Goal: Transaction & Acquisition: Book appointment/travel/reservation

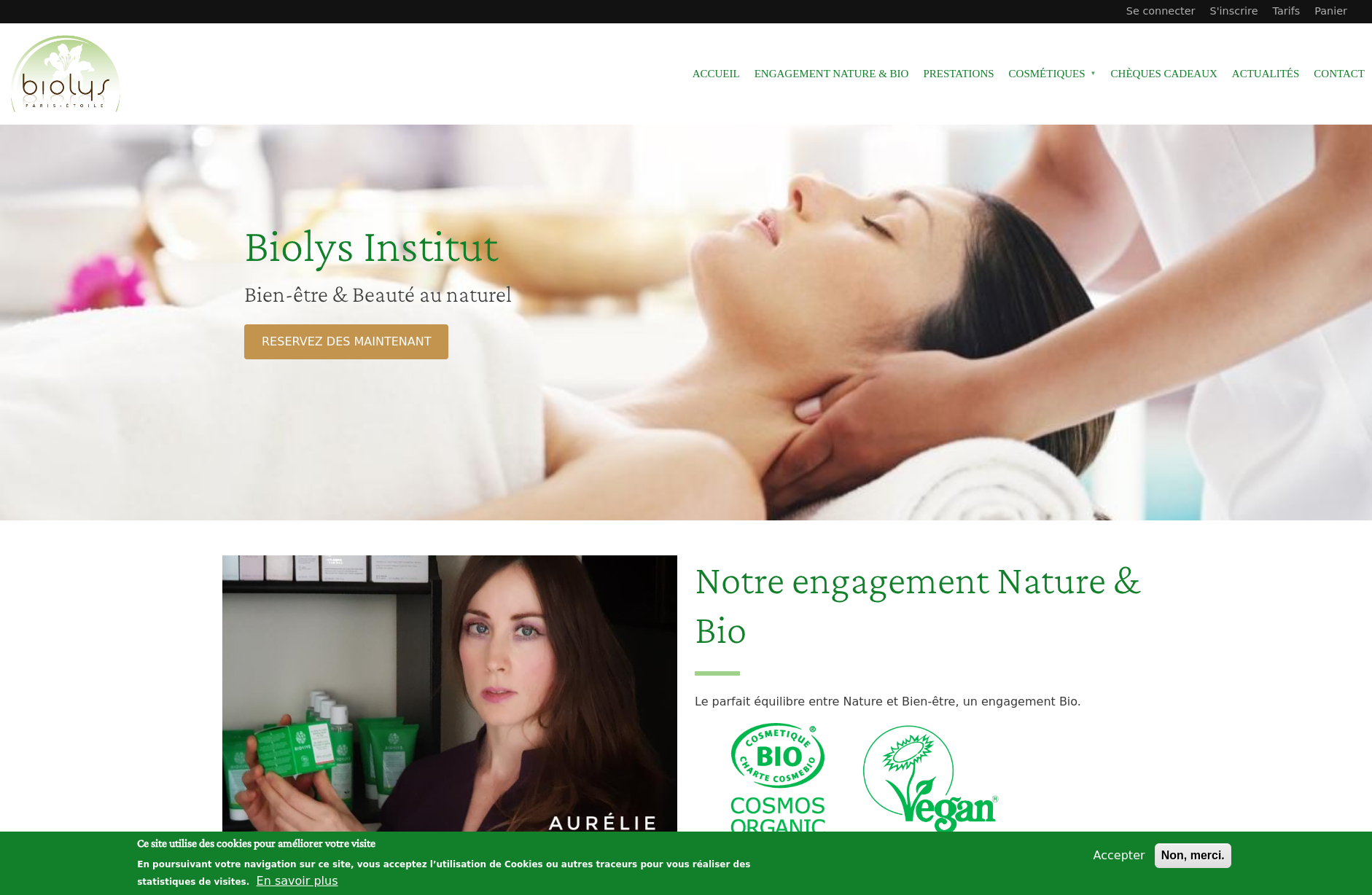
click at [1117, 851] on button "Accepter" at bounding box center [1119, 855] width 64 height 17
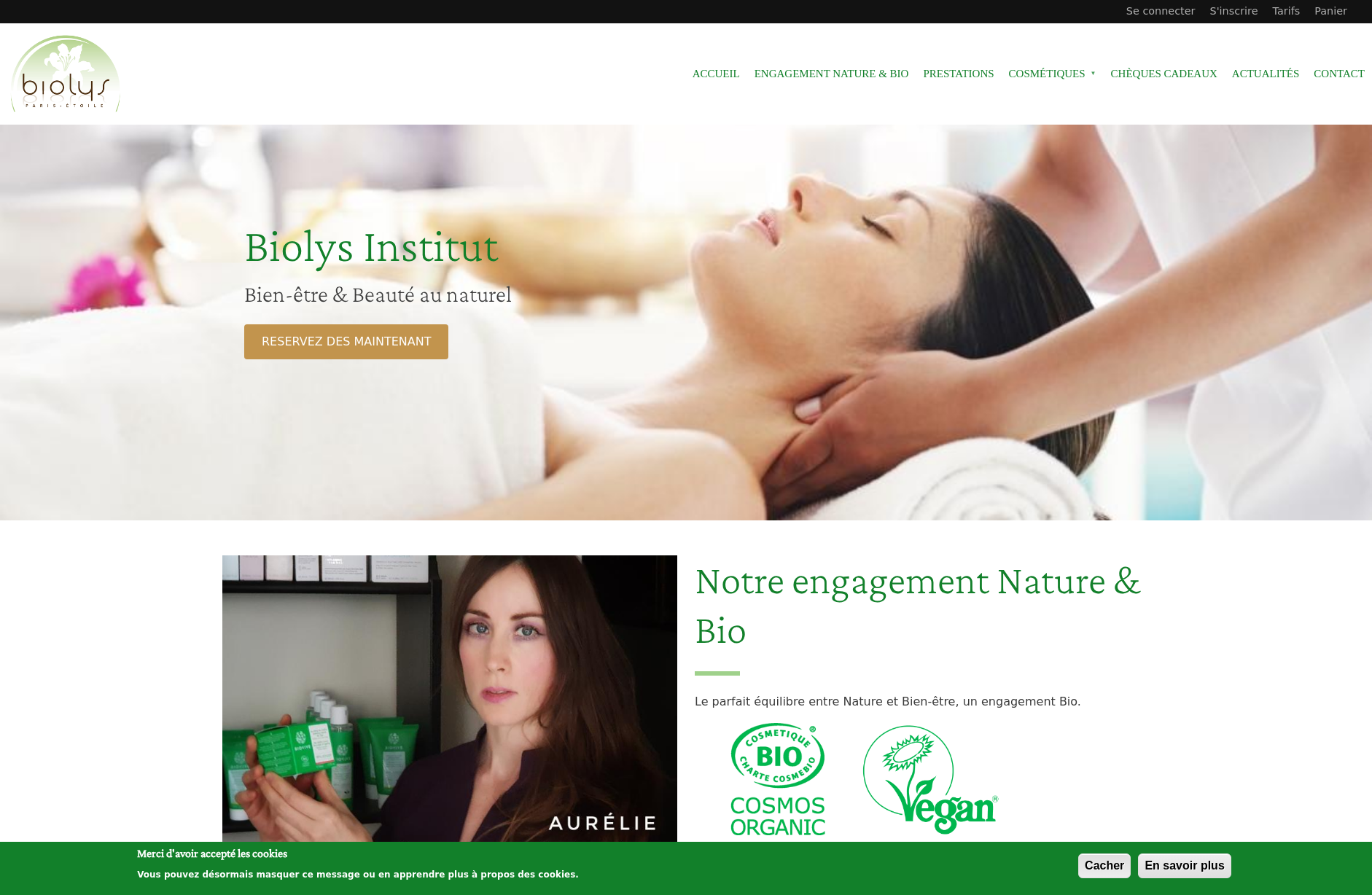
click at [1114, 862] on button "Cacher" at bounding box center [1104, 866] width 52 height 25
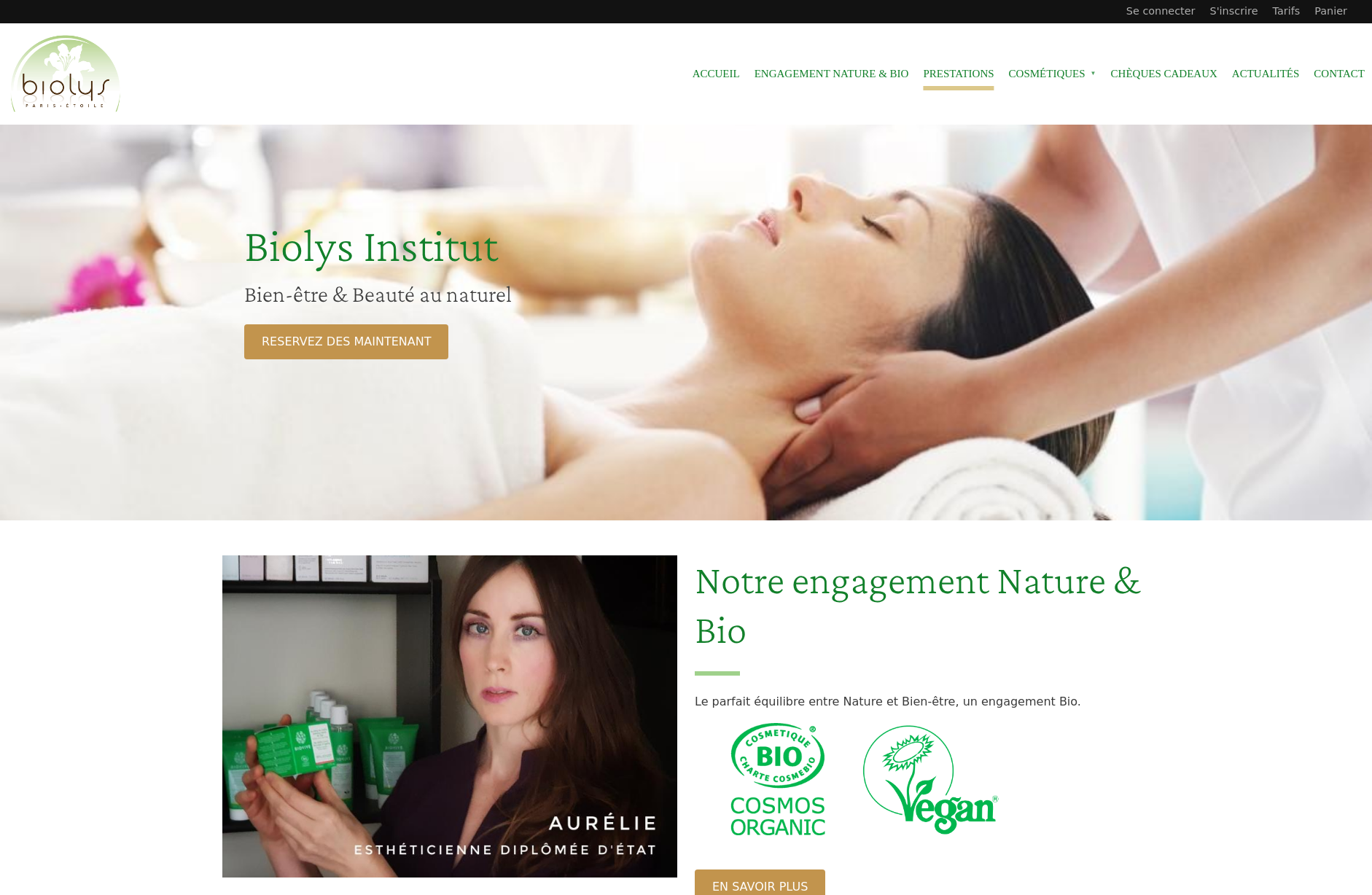
click at [947, 77] on link "Prestations" at bounding box center [958, 74] width 71 height 33
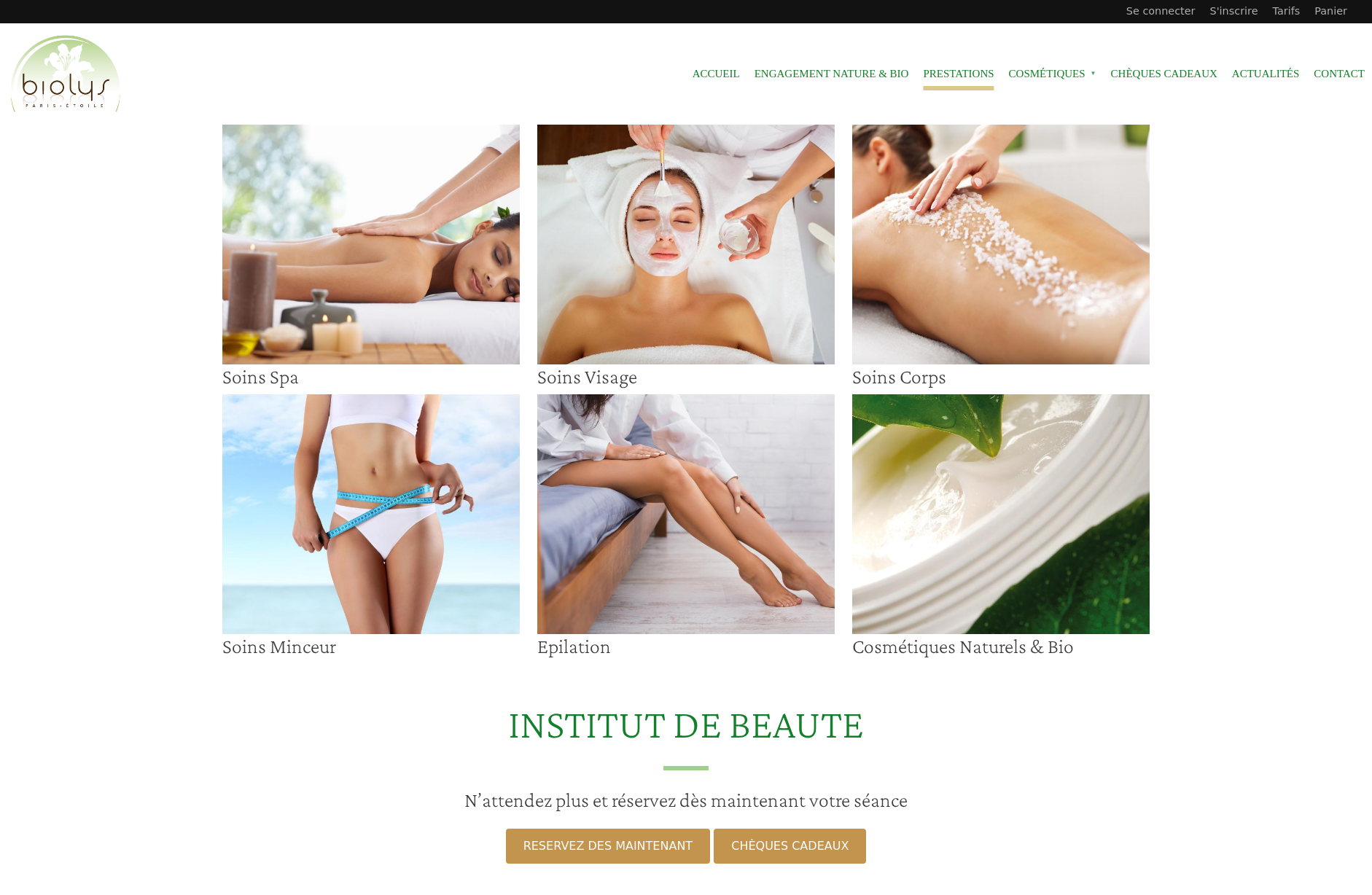
click at [637, 260] on img at bounding box center [686, 244] width 298 height 240
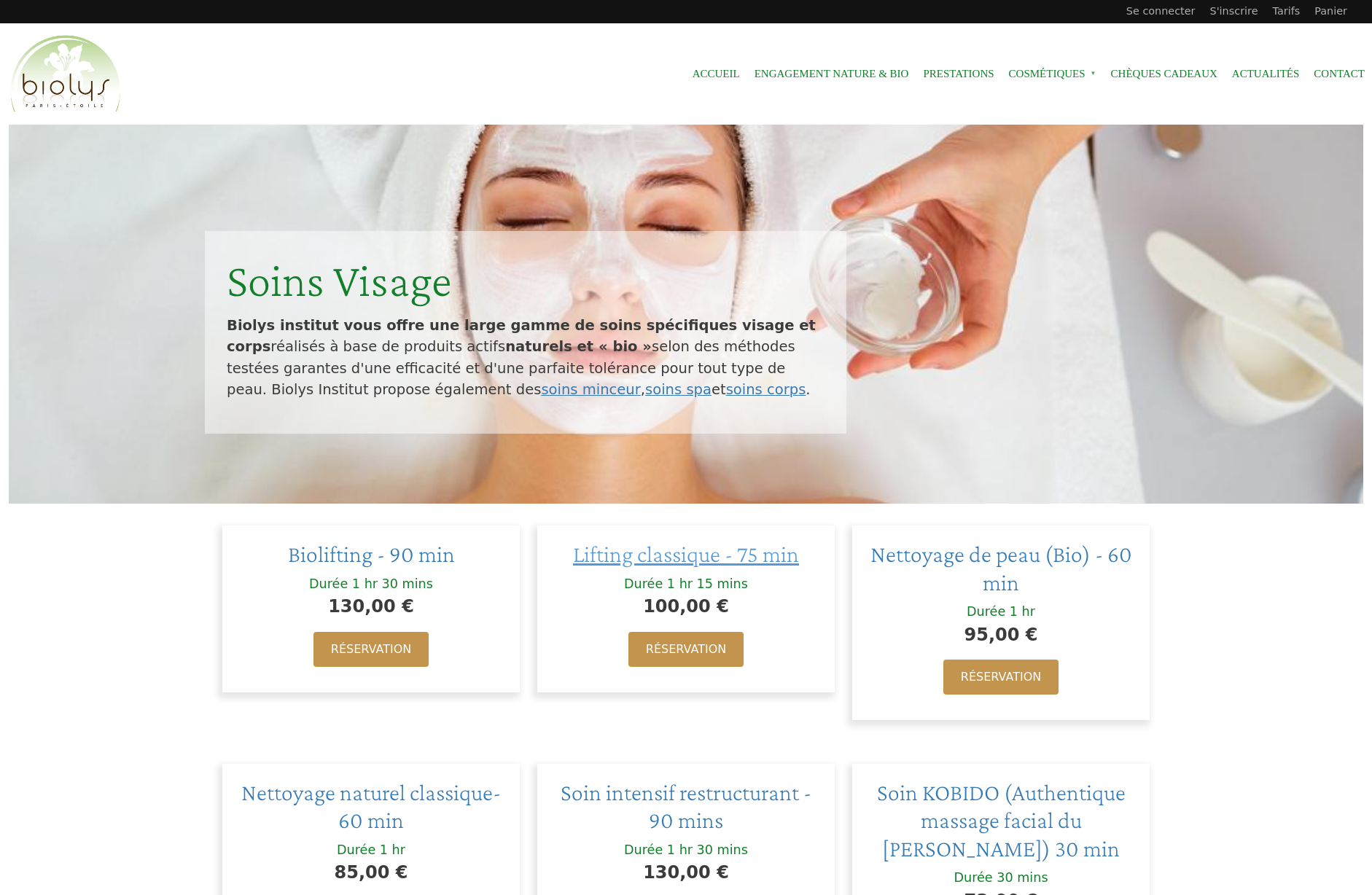
scroll to position [265, 0]
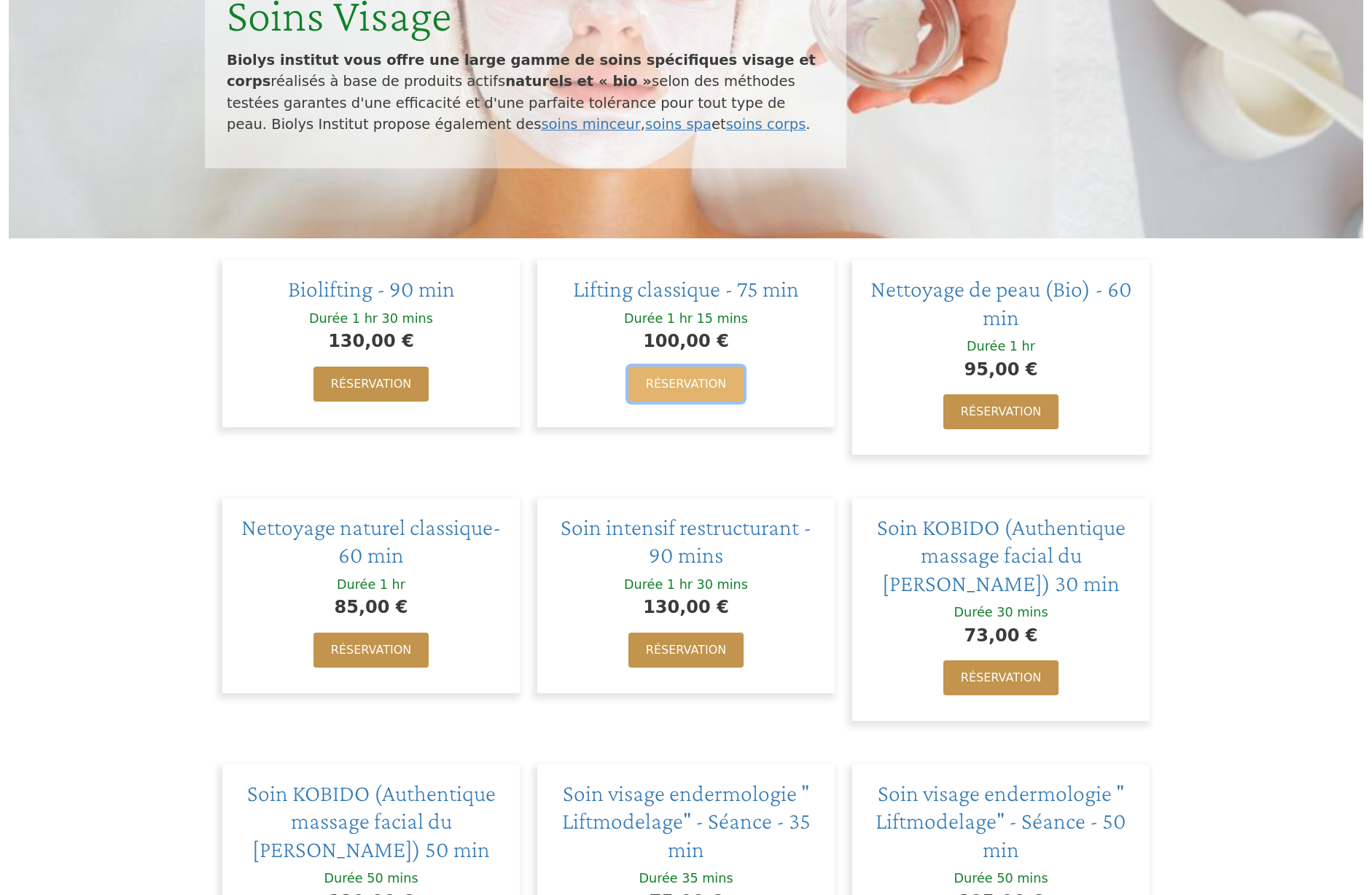
click at [701, 376] on link "Réservation" at bounding box center [686, 384] width 115 height 35
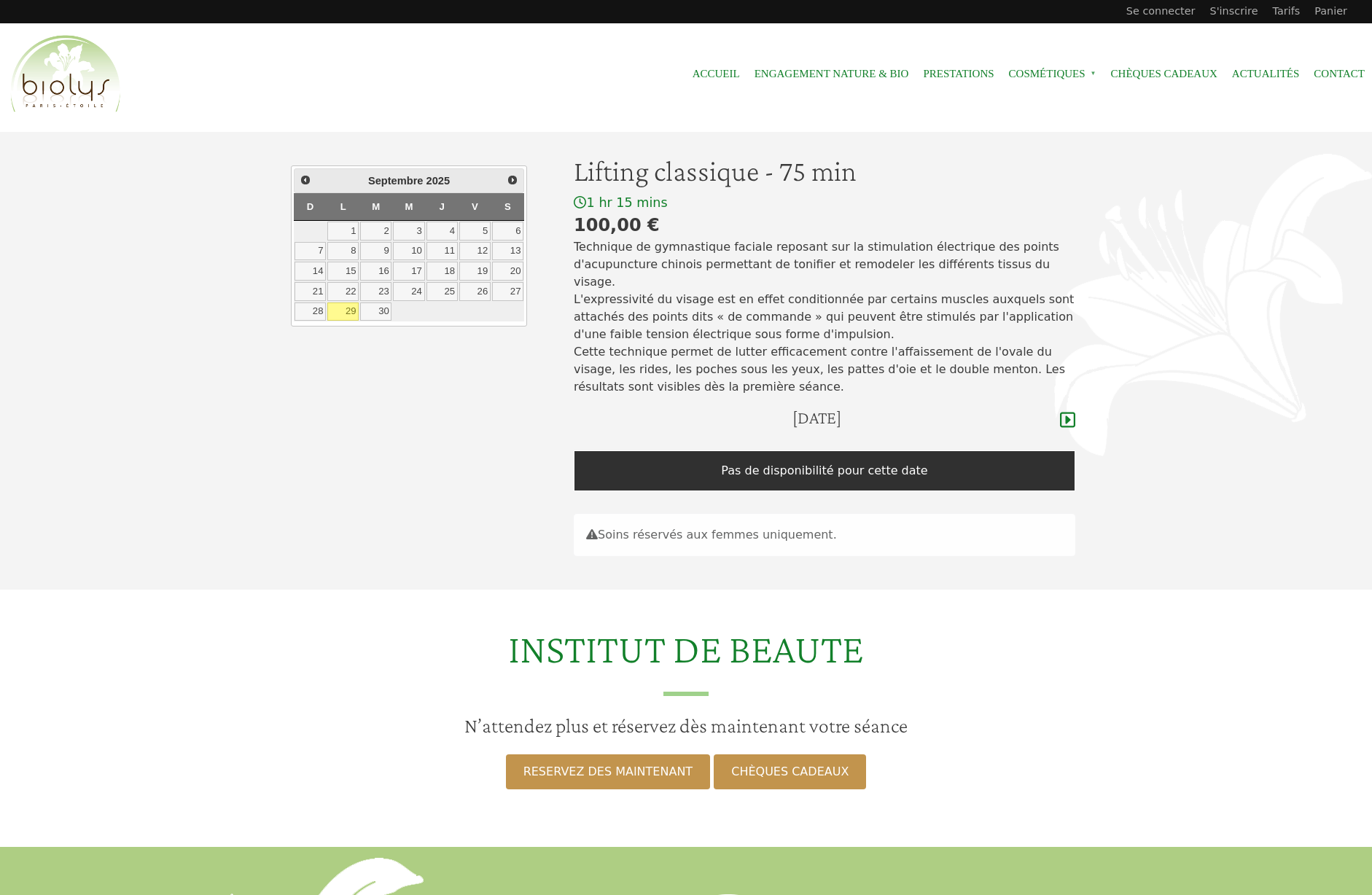
scroll to position [35, 0]
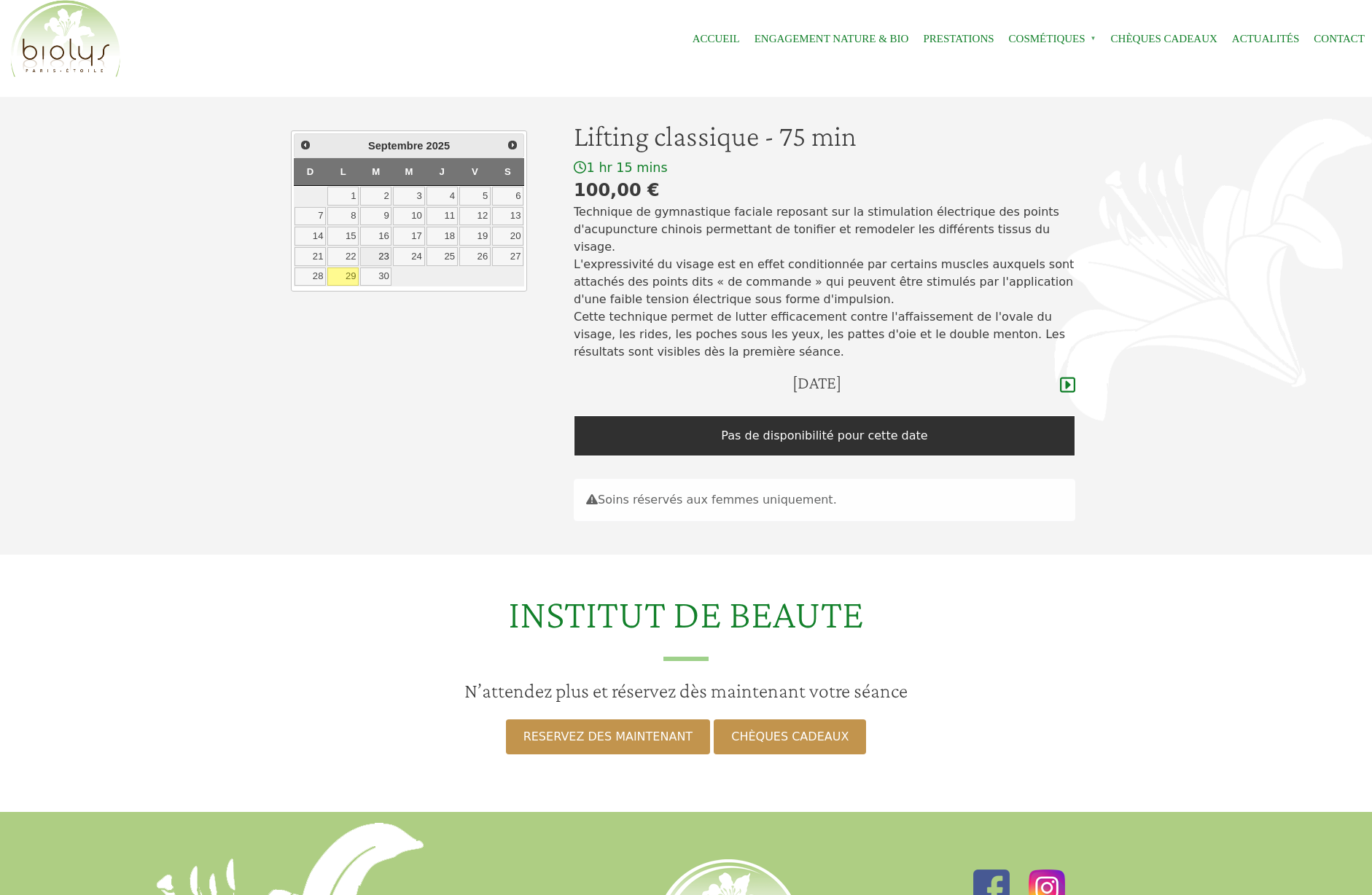
click at [381, 255] on link "23" at bounding box center [375, 257] width 31 height 19
click at [451, 256] on link "25" at bounding box center [442, 257] width 31 height 19
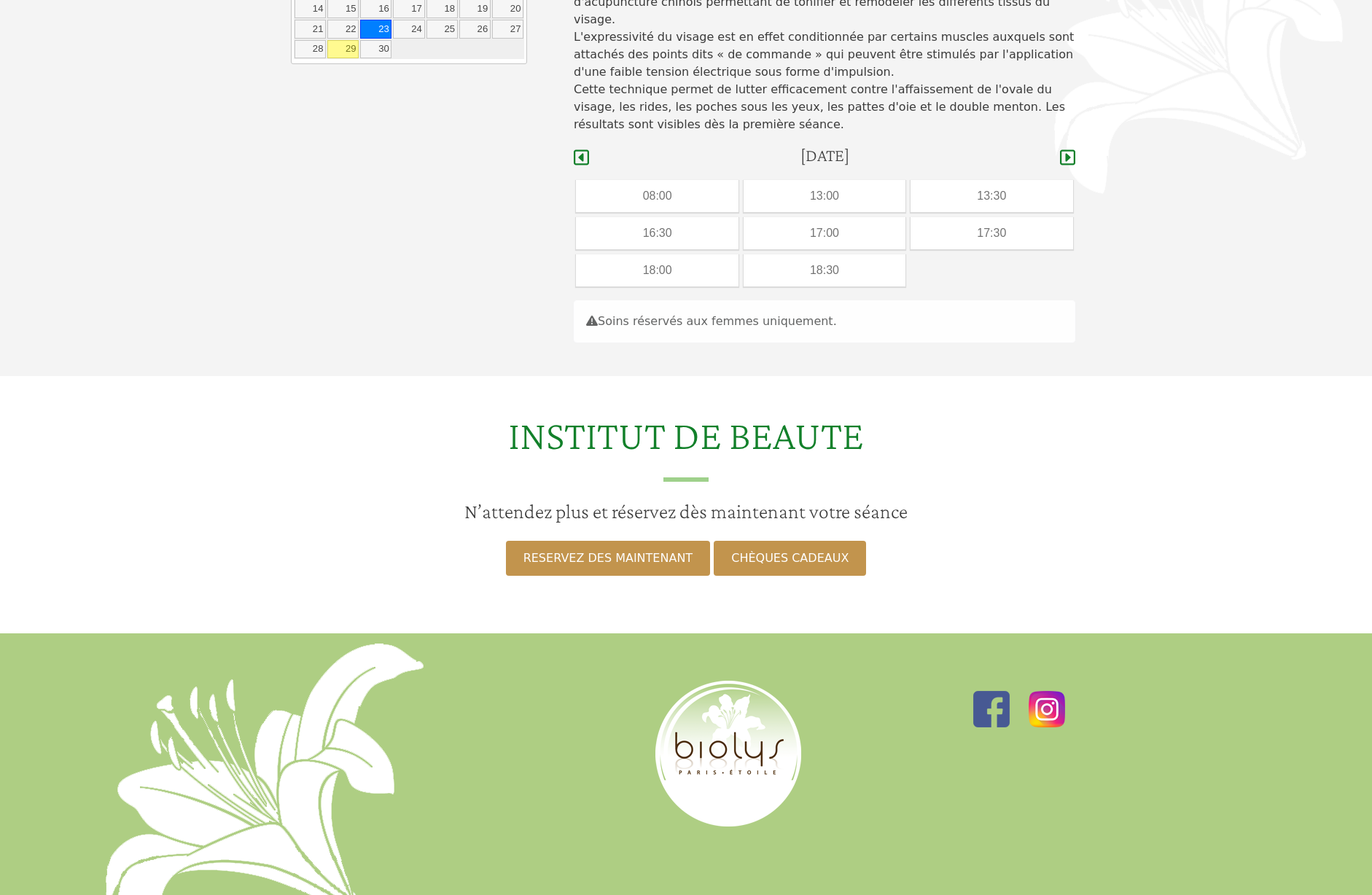
scroll to position [43, 0]
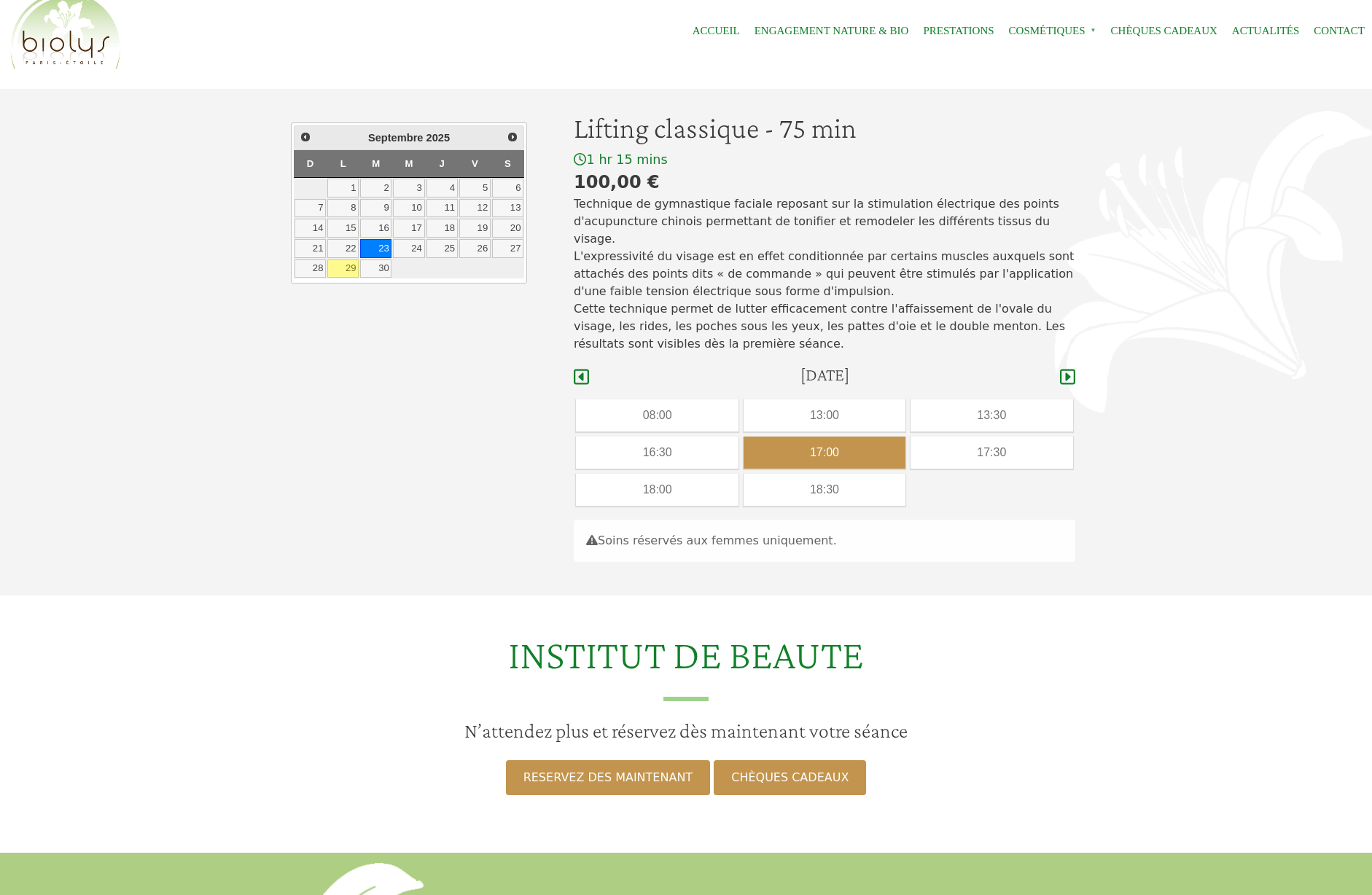
click at [852, 436] on div "17:00" at bounding box center [824, 452] width 162 height 32
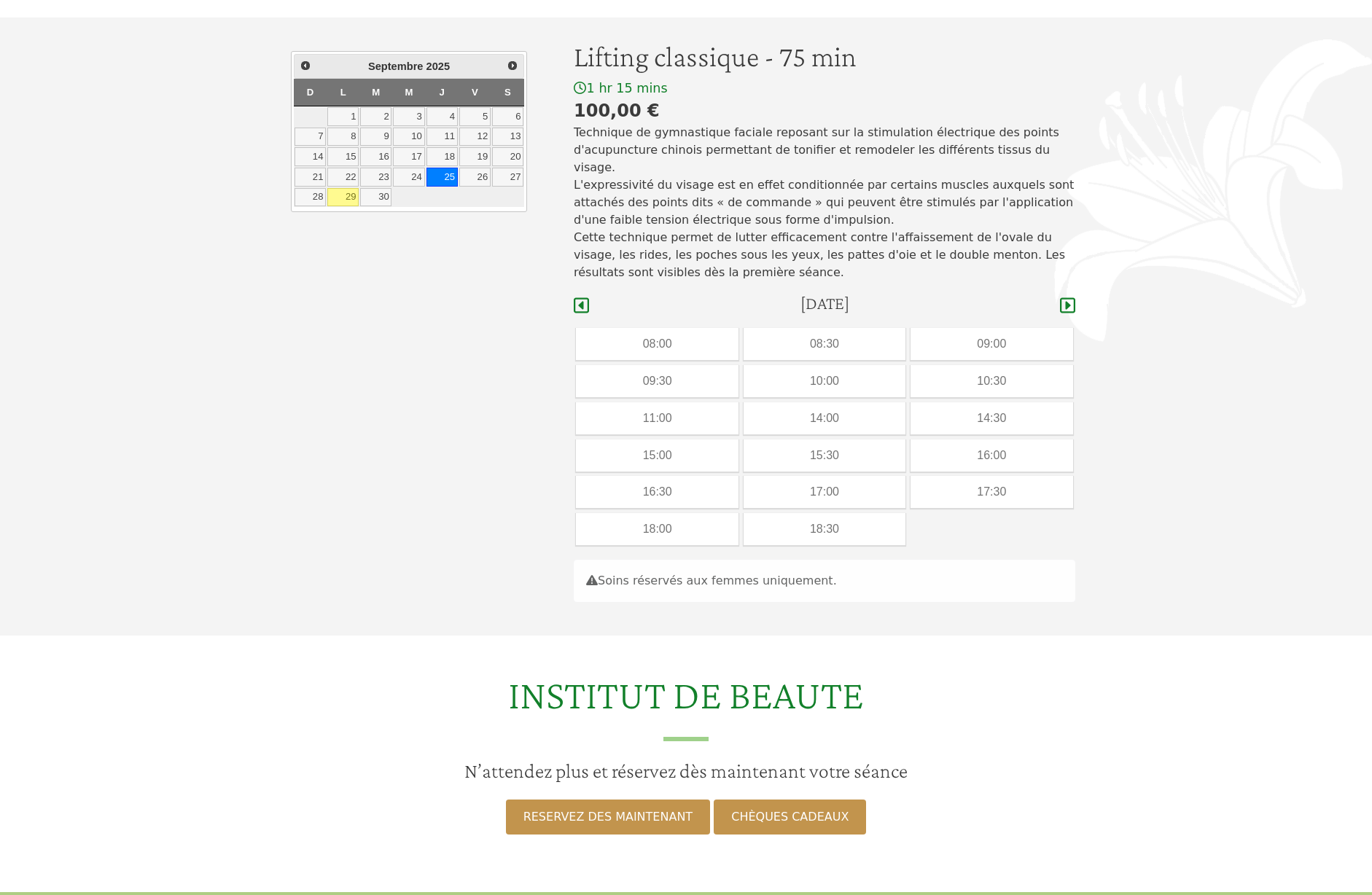
scroll to position [46, 0]
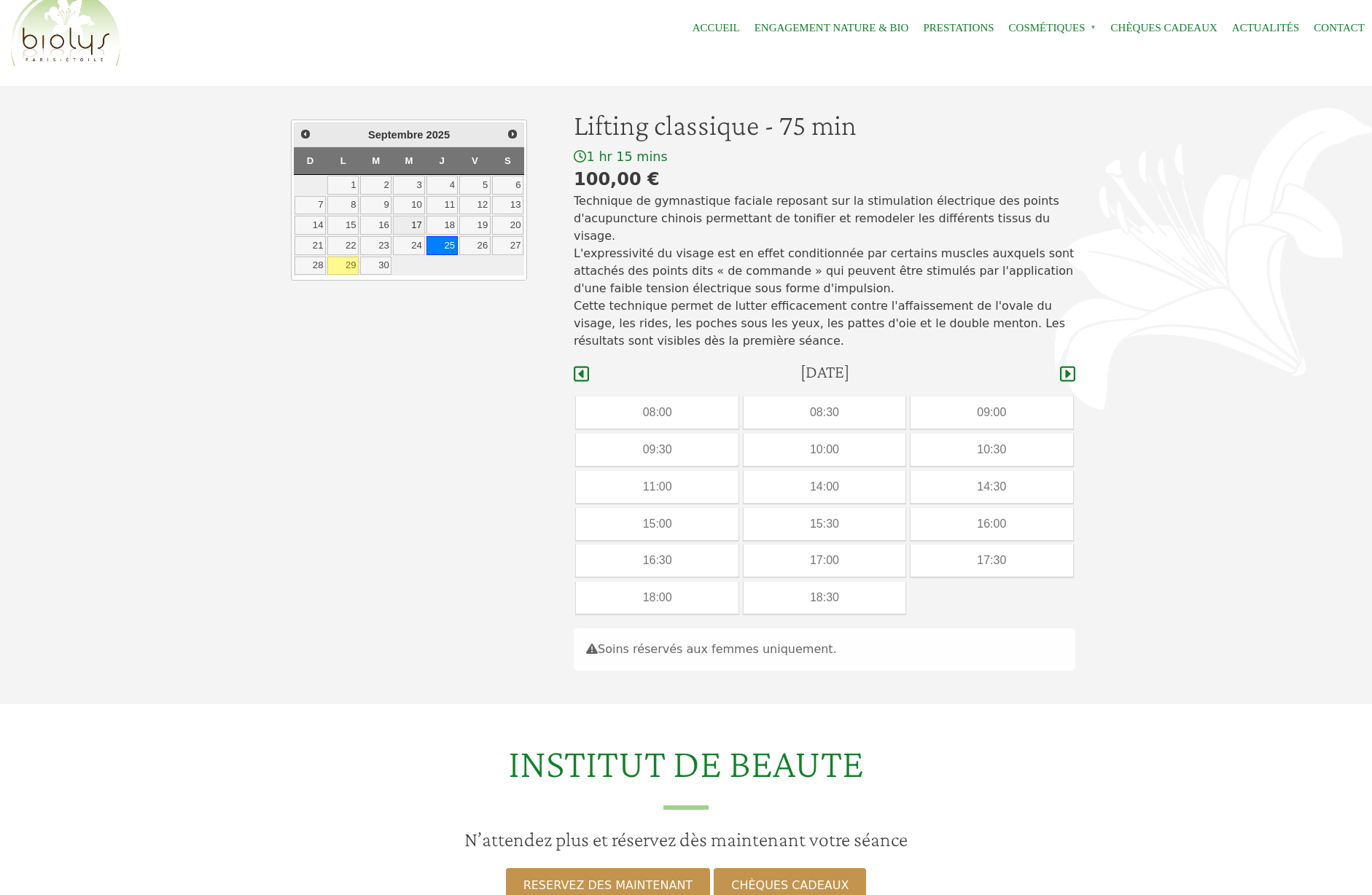
click at [412, 225] on link "17" at bounding box center [408, 226] width 31 height 19
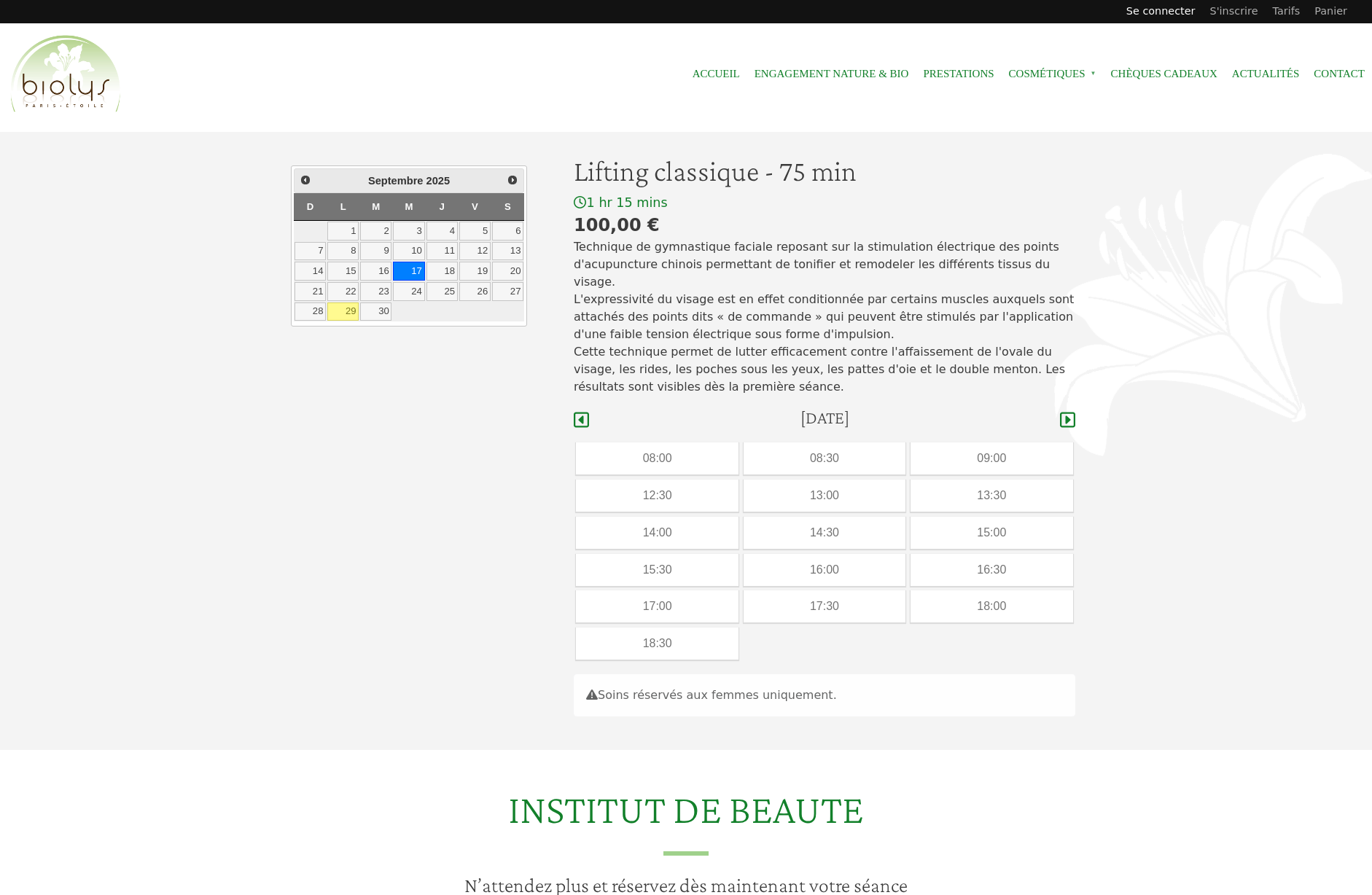
click at [1156, 13] on link "Se connecter" at bounding box center [1161, 11] width 83 height 24
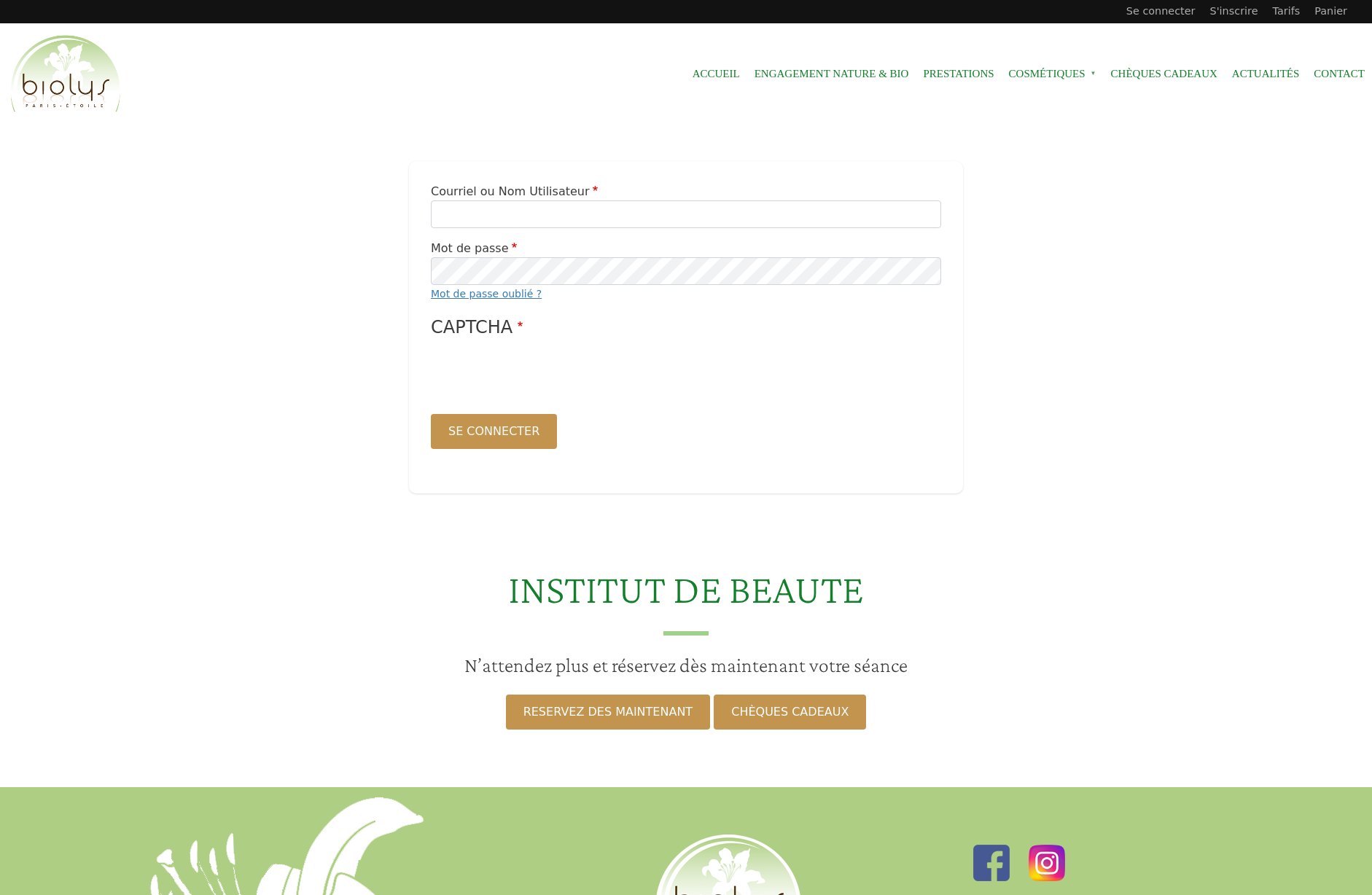
type input "*****"
click at [464, 440] on button "Se connecter" at bounding box center [493, 431] width 126 height 35
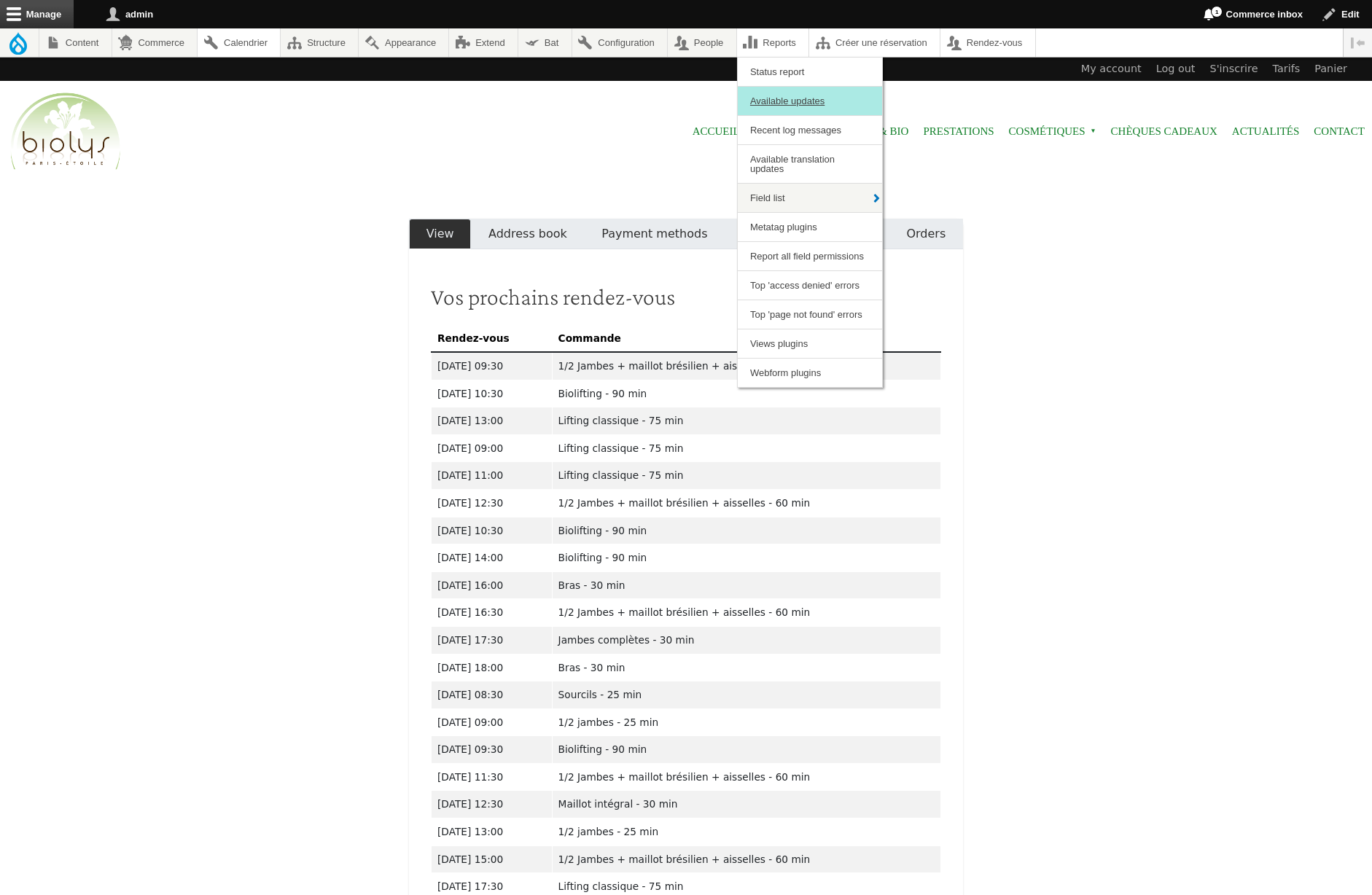
click at [821, 100] on link "Available updates" at bounding box center [810, 100] width 144 height 28
